Goal: Find specific page/section: Find specific page/section

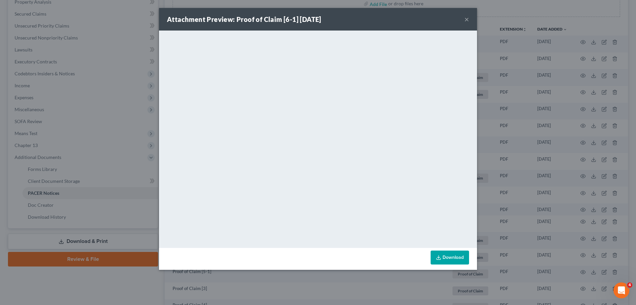
click at [468, 19] on button "×" at bounding box center [467, 19] width 5 height 8
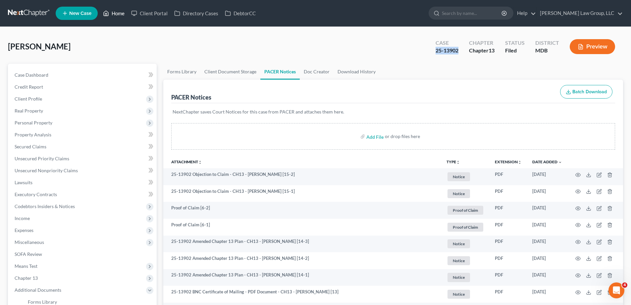
click at [116, 11] on link "Home" at bounding box center [114, 13] width 28 height 12
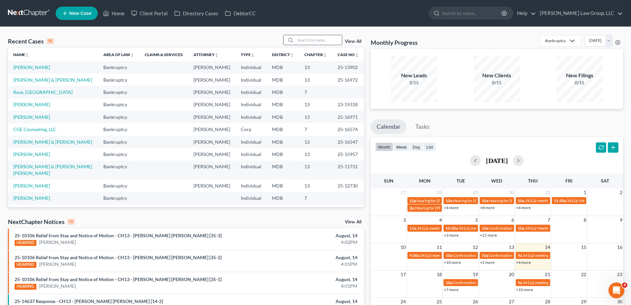
click at [300, 38] on input "search" at bounding box center [319, 40] width 46 height 10
click at [307, 39] on input "search" at bounding box center [319, 40] width 46 height 10
click at [308, 39] on input "search" at bounding box center [319, 40] width 46 height 10
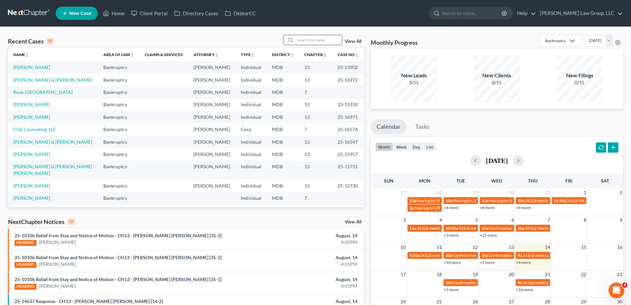
click at [308, 39] on input "search" at bounding box center [319, 40] width 46 height 10
click at [308, 40] on input "search" at bounding box center [319, 40] width 46 height 10
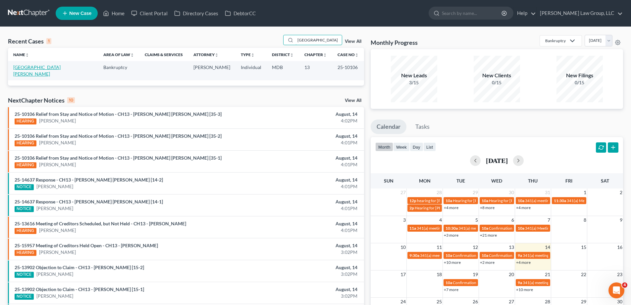
type input "[GEOGRAPHIC_DATA]"
click at [30, 67] on link "[GEOGRAPHIC_DATA][PERSON_NAME]" at bounding box center [36, 70] width 47 height 12
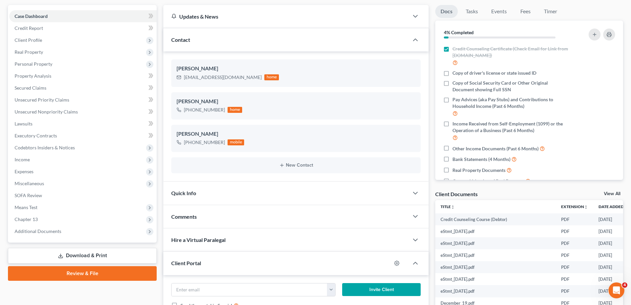
scroll to position [133, 0]
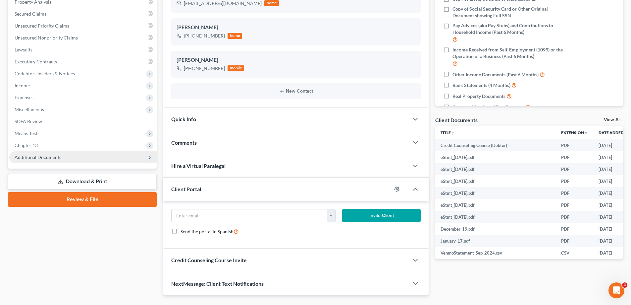
click at [78, 158] on span "Additional Documents" at bounding box center [82, 157] width 147 height 12
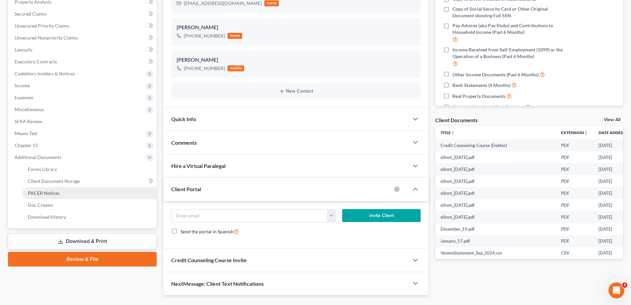
click at [76, 193] on link "PACER Notices" at bounding box center [90, 193] width 134 height 12
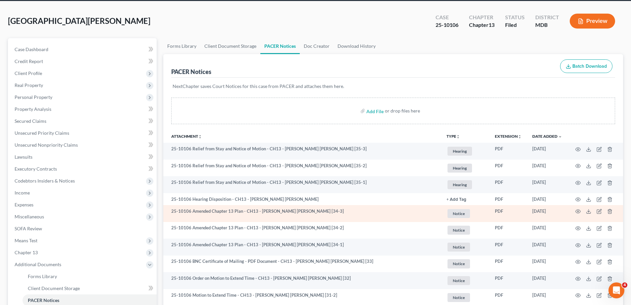
scroll to position [33, 0]
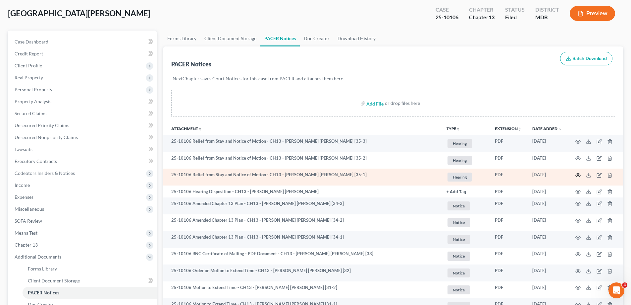
click at [579, 175] on circle "button" at bounding box center [578, 174] width 1 height 1
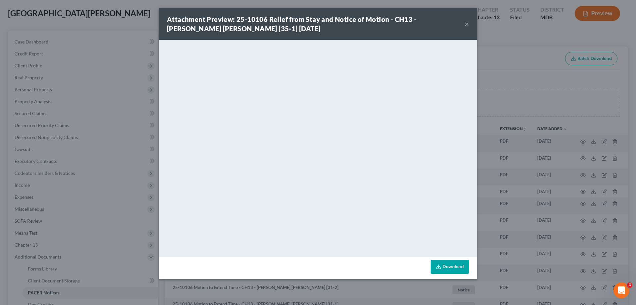
click at [469, 23] on button "×" at bounding box center [467, 24] width 5 height 8
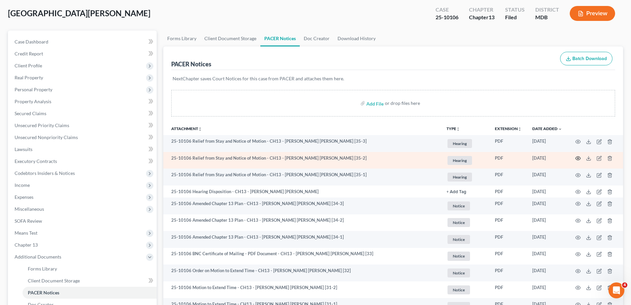
click at [579, 155] on icon "button" at bounding box center [578, 157] width 5 height 5
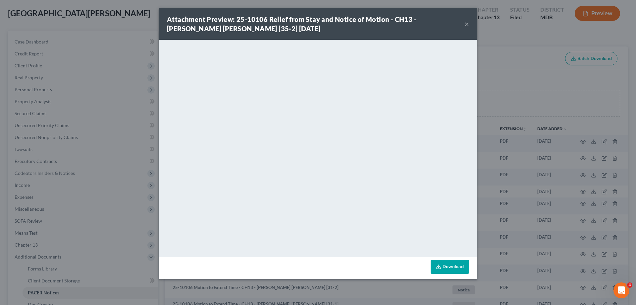
click at [468, 24] on button "×" at bounding box center [467, 24] width 5 height 8
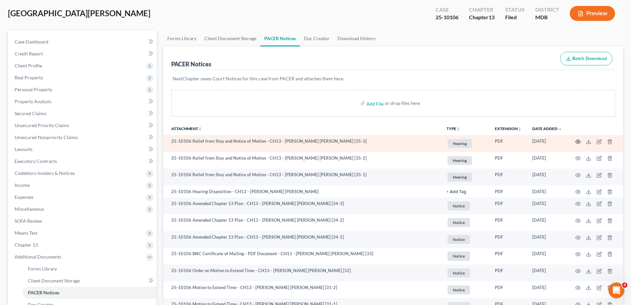
click at [578, 141] on icon "button" at bounding box center [578, 141] width 5 height 5
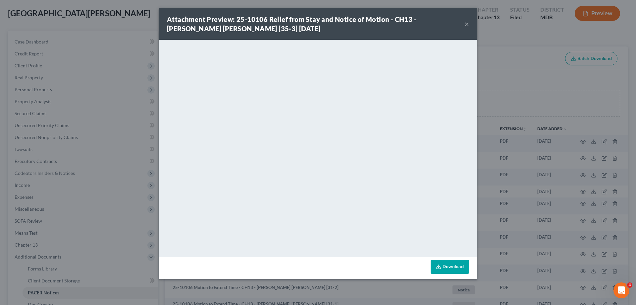
click at [468, 25] on button "×" at bounding box center [467, 24] width 5 height 8
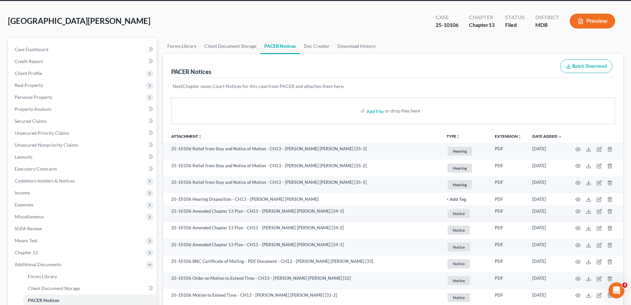
scroll to position [0, 0]
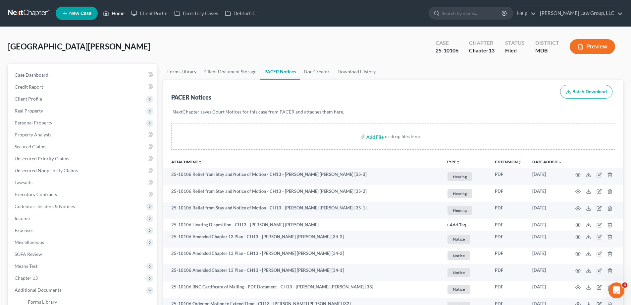
click at [124, 15] on link "Home" at bounding box center [114, 13] width 28 height 12
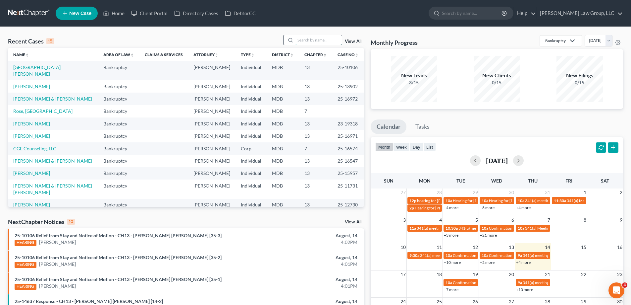
click at [328, 37] on input "search" at bounding box center [319, 40] width 46 height 10
click at [23, 84] on link "[PERSON_NAME]" at bounding box center [31, 87] width 37 height 6
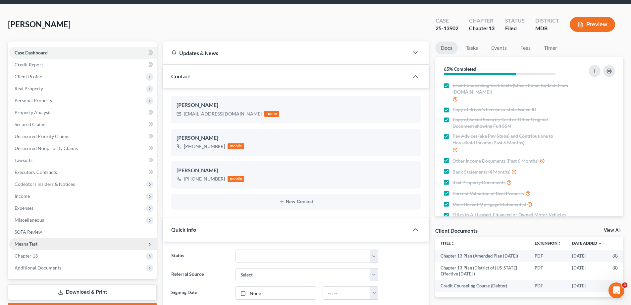
scroll to position [166, 0]
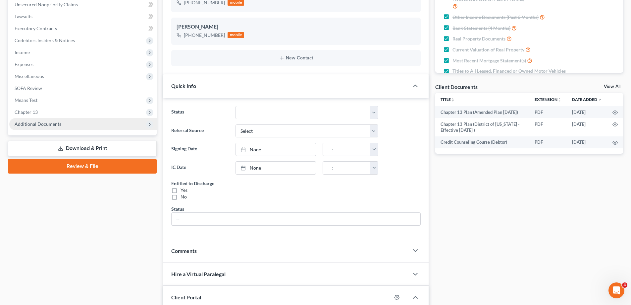
click at [53, 123] on span "Additional Documents" at bounding box center [38, 124] width 47 height 6
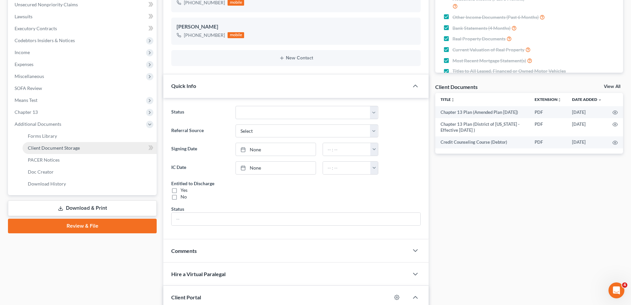
click at [60, 150] on span "Client Document Storage" at bounding box center [54, 148] width 52 height 6
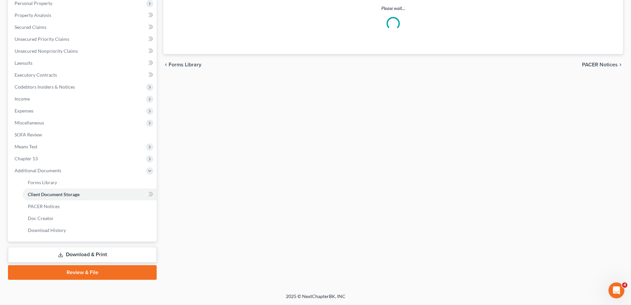
select select "14"
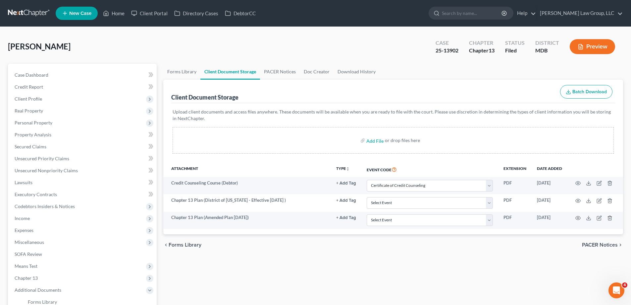
click at [275, 63] on div "[PERSON_NAME] Upgraded Case 25-13902 Chapter Chapter 13 Status Filed District M…" at bounding box center [315, 49] width 615 height 29
click at [279, 73] on link "PACER Notices" at bounding box center [280, 72] width 40 height 16
